Goal: Entertainment & Leisure: Consume media (video, audio)

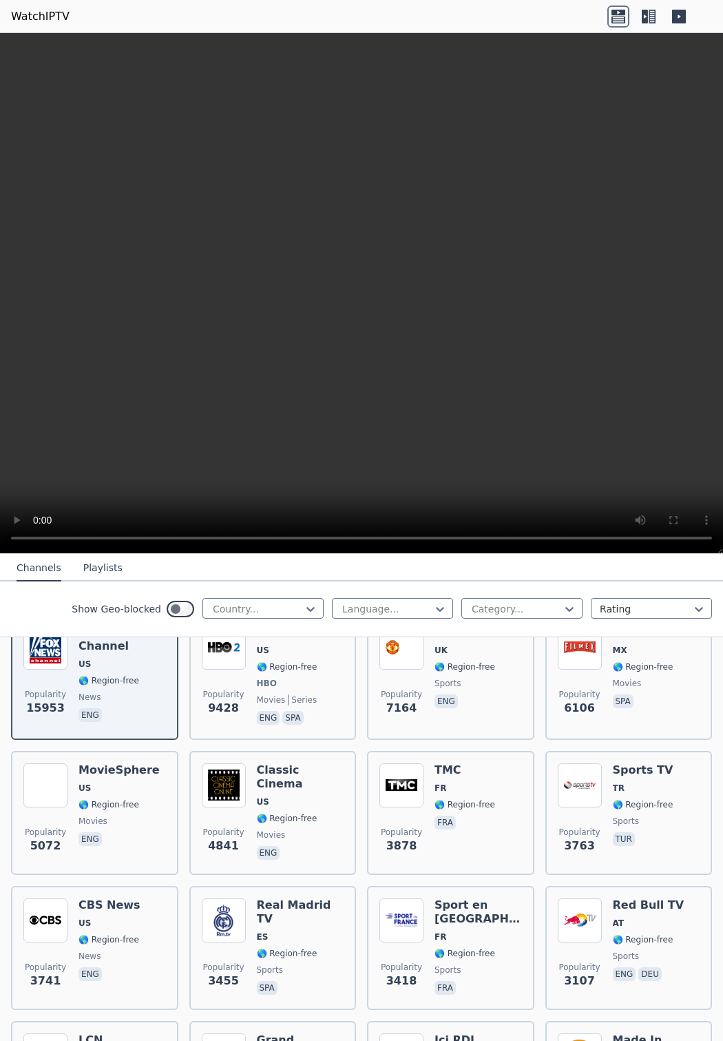
scroll to position [207, 0]
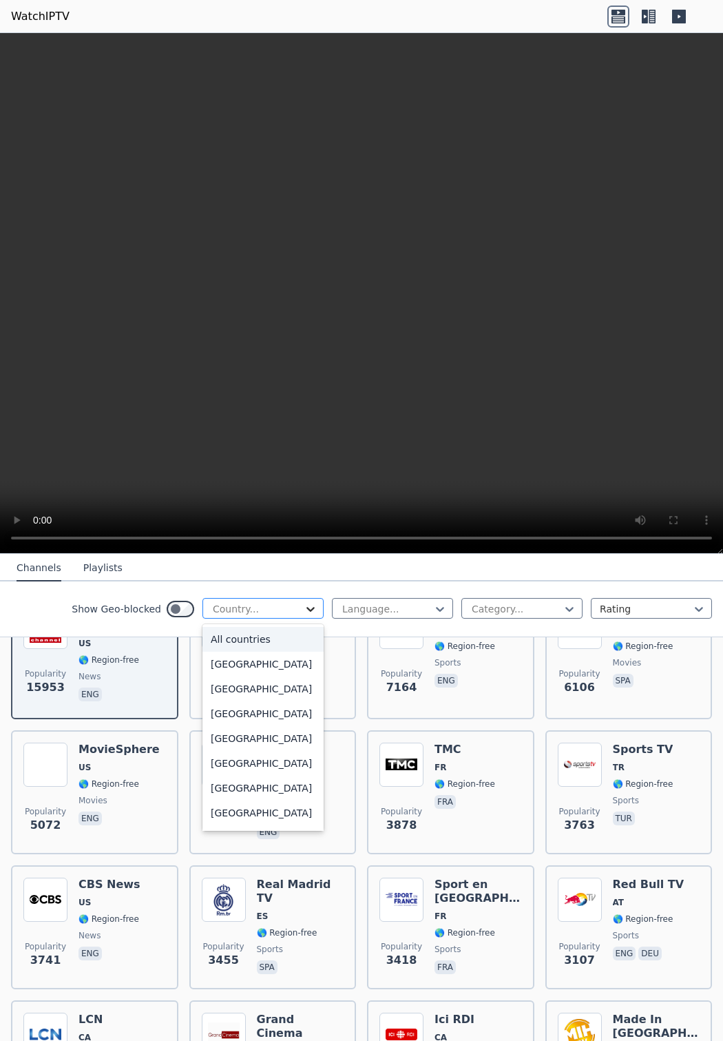
click at [304, 615] on icon at bounding box center [311, 609] width 14 height 14
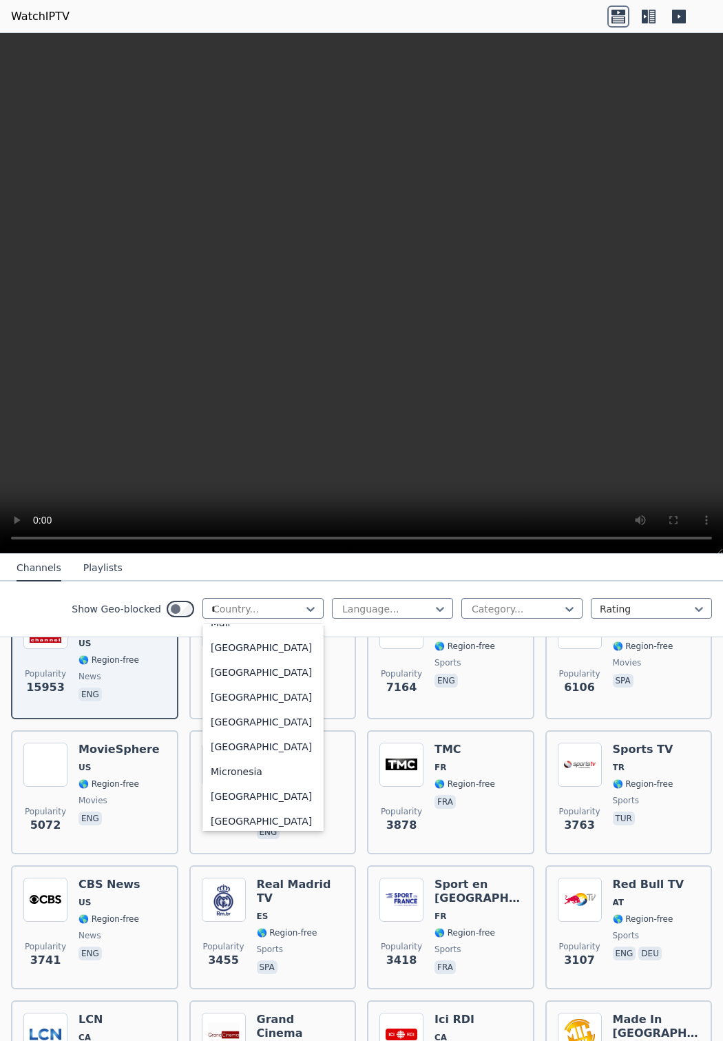
scroll to position [772, 0]
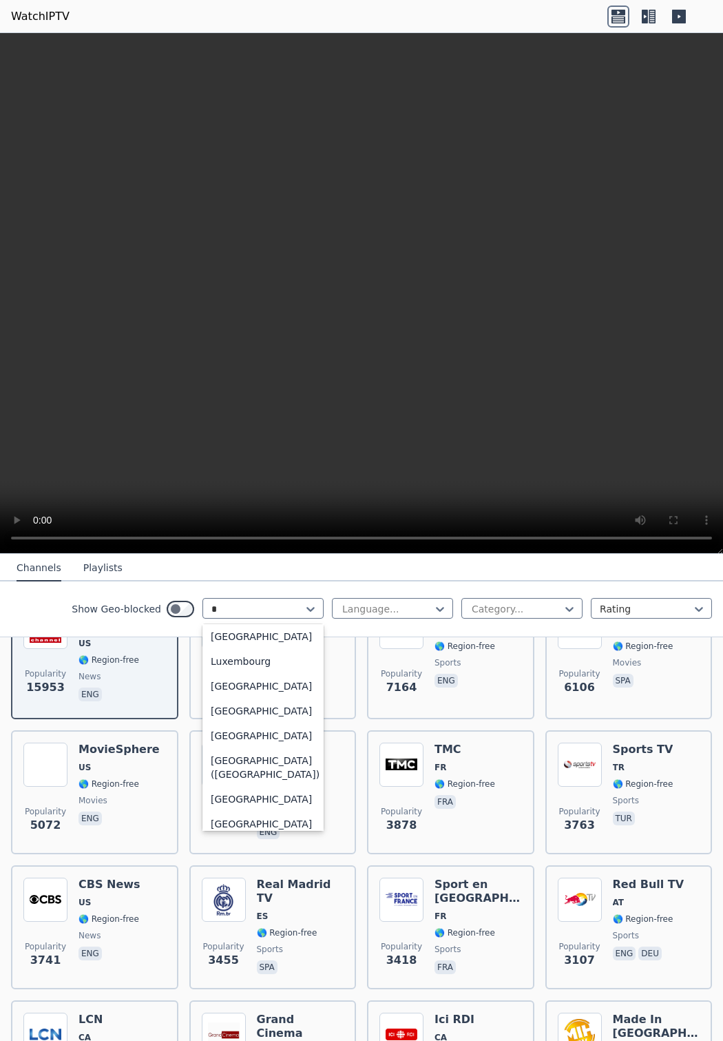
type input "**"
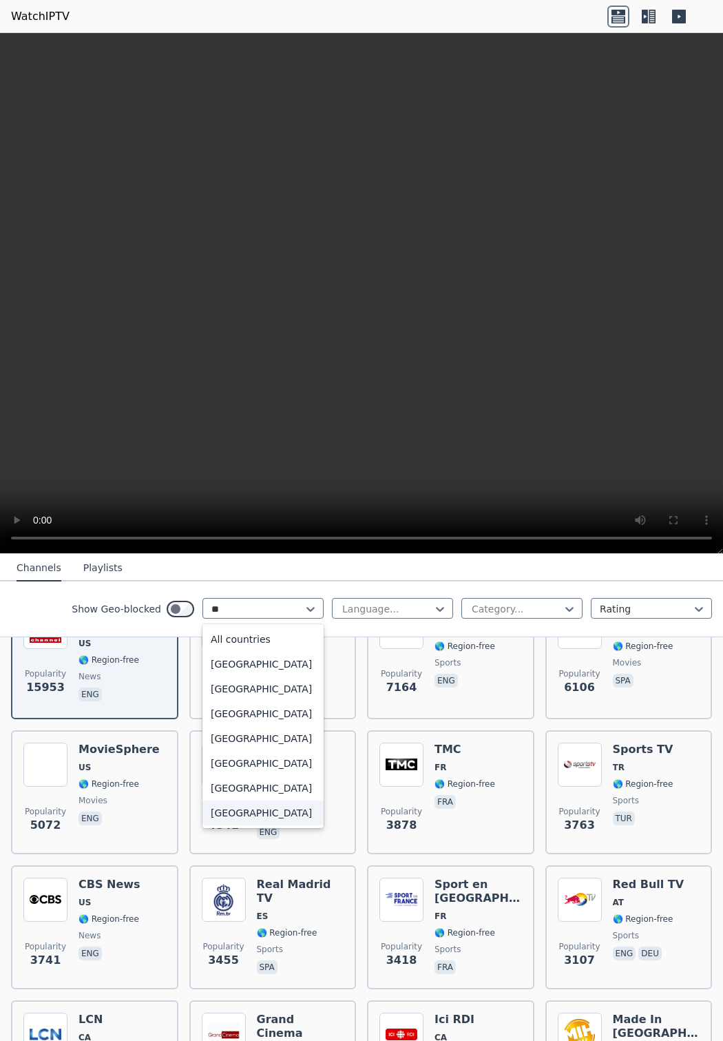
click at [245, 809] on div "[GEOGRAPHIC_DATA]" at bounding box center [263, 813] width 121 height 25
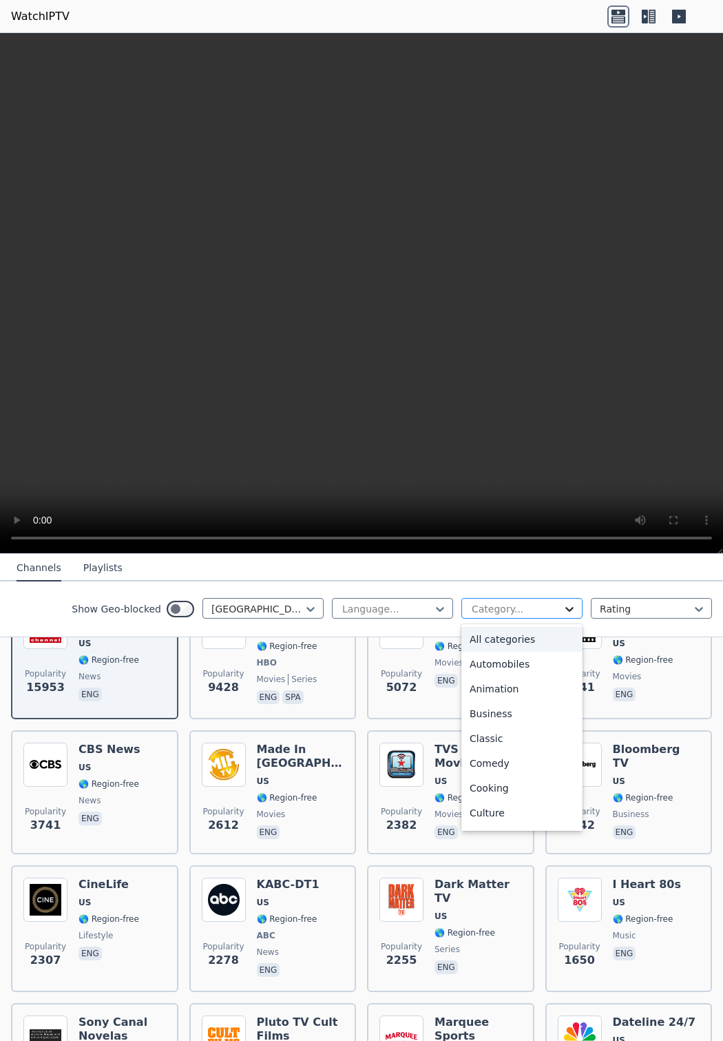
click at [563, 612] on icon at bounding box center [570, 609] width 14 height 14
click at [504, 770] on div "Sports" at bounding box center [522, 766] width 121 height 25
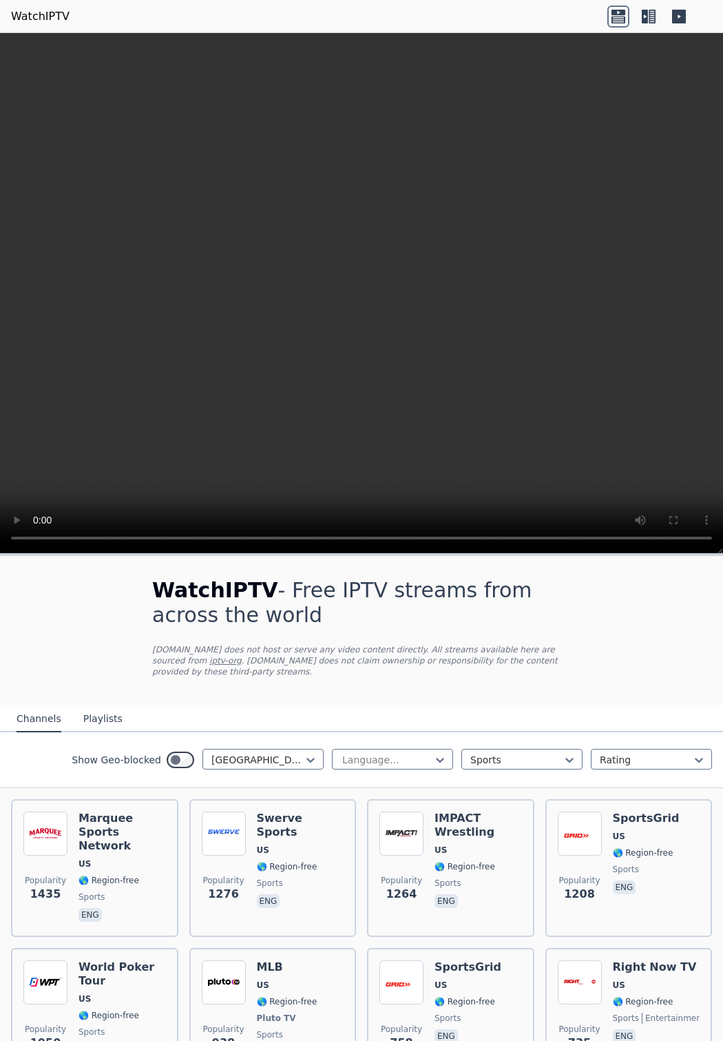
click at [90, 708] on button "Playlists" at bounding box center [102, 719] width 39 height 26
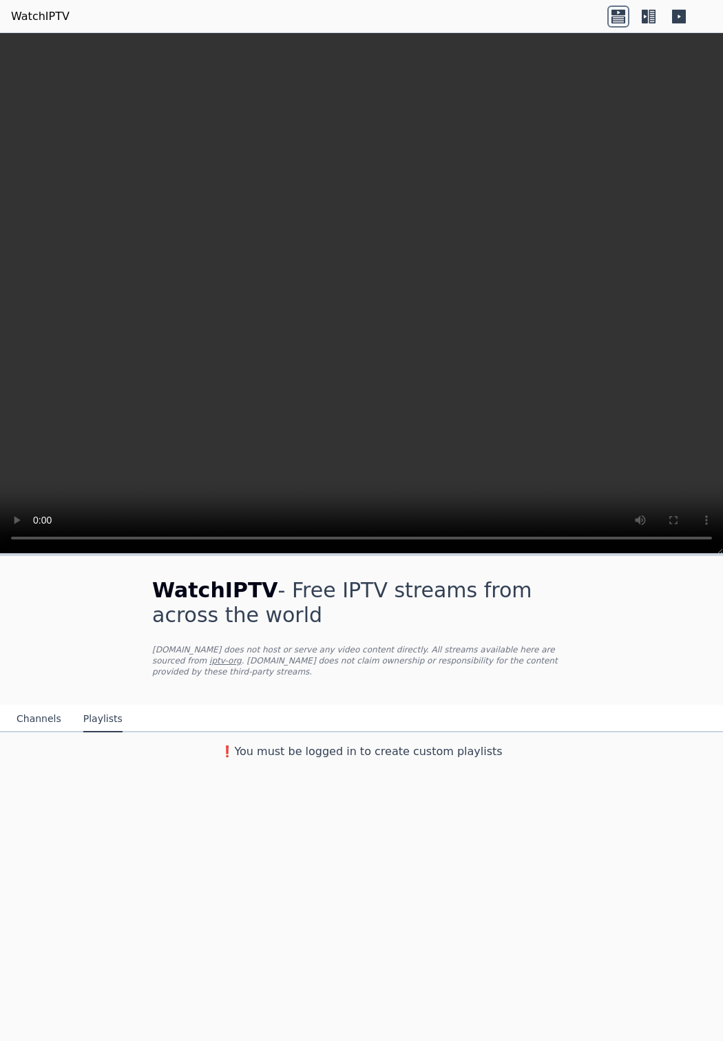
click at [48, 710] on button "Channels" at bounding box center [39, 719] width 45 height 26
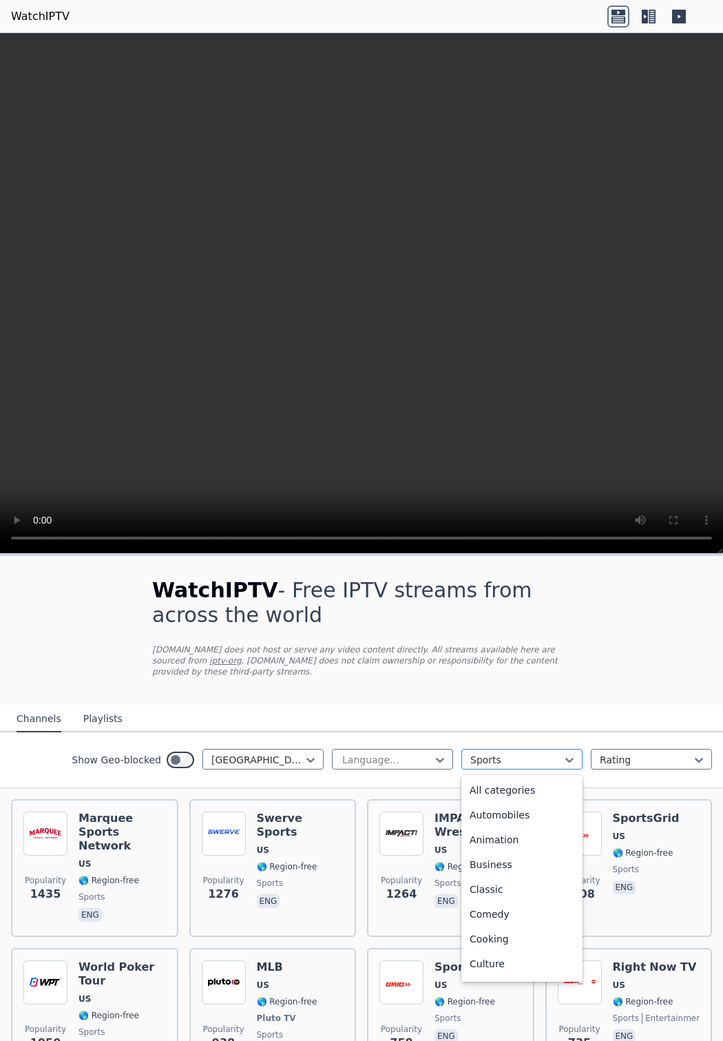
click at [528, 754] on div at bounding box center [517, 760] width 92 height 14
click at [530, 783] on div "All categories" at bounding box center [522, 790] width 121 height 25
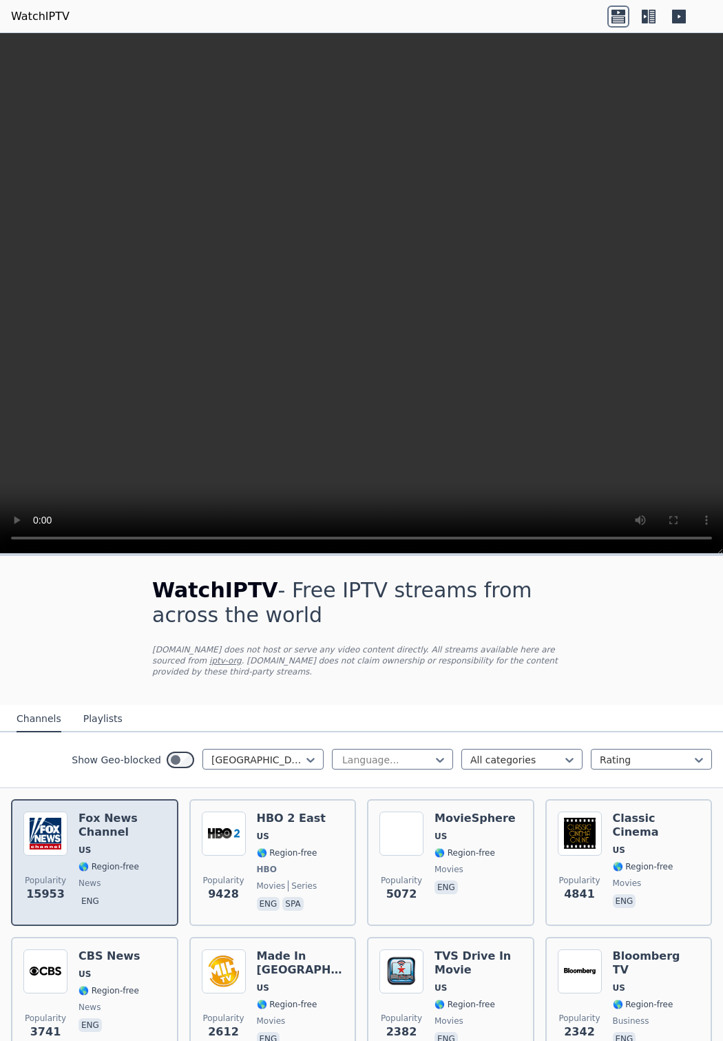
click at [110, 863] on div "[PERSON_NAME] US 🌎 Region-free news eng" at bounding box center [122, 863] width 87 height 102
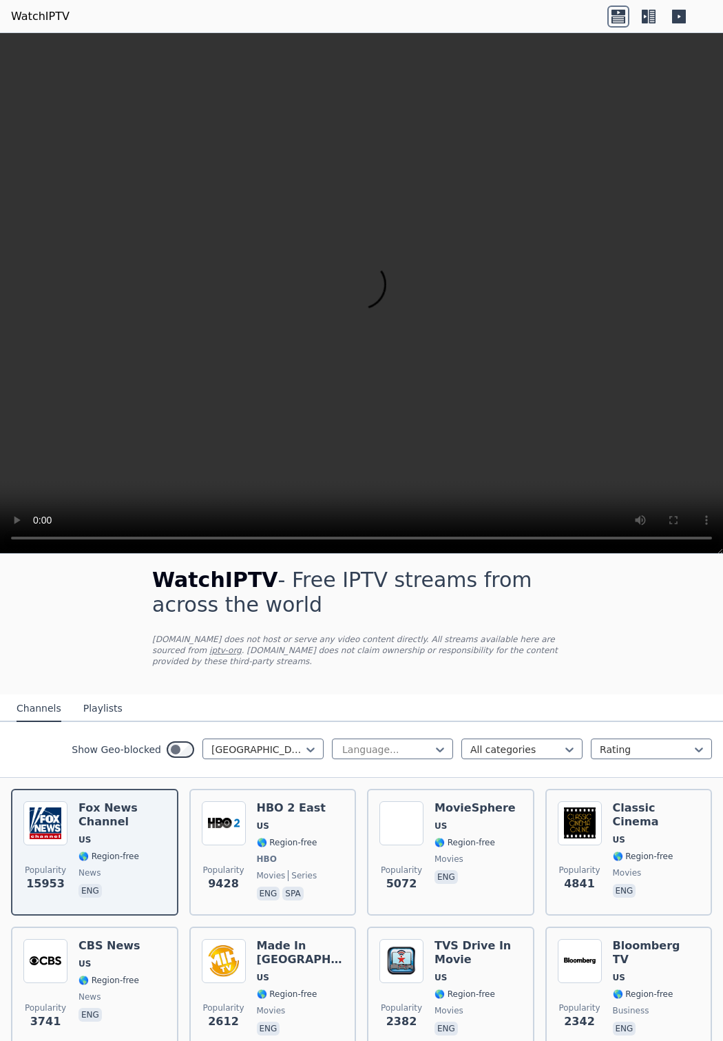
scroll to position [993, 0]
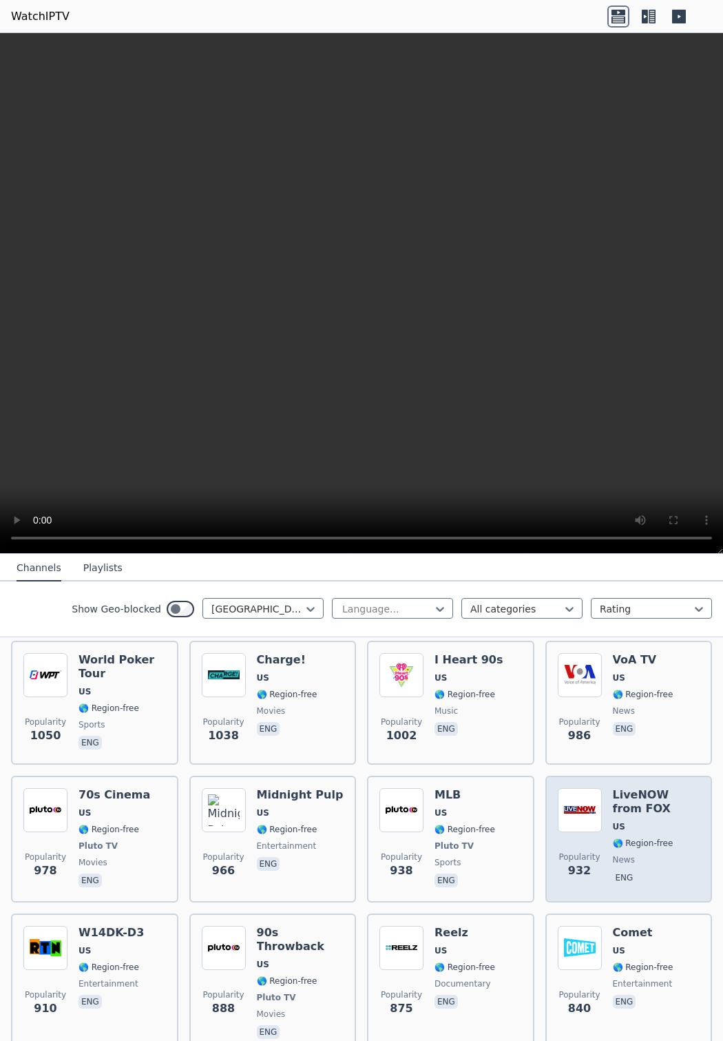
click at [613, 838] on span "🌎 Region-free" at bounding box center [643, 843] width 61 height 11
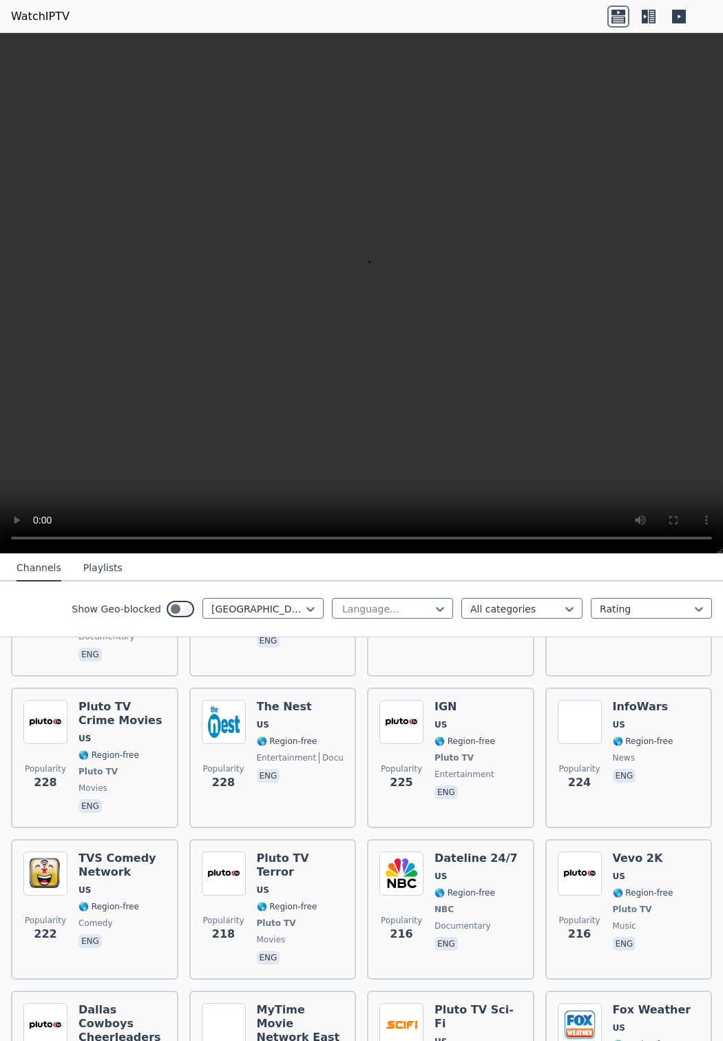
scroll to position [7386, 0]
